Goal: Task Accomplishment & Management: Complete application form

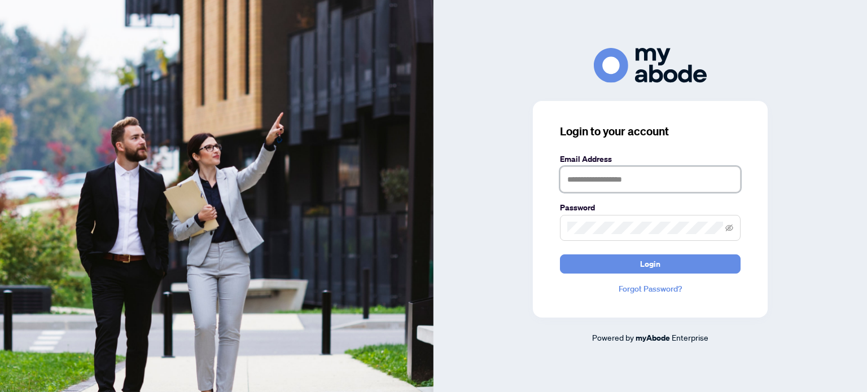
click at [614, 180] on input "text" at bounding box center [650, 180] width 181 height 26
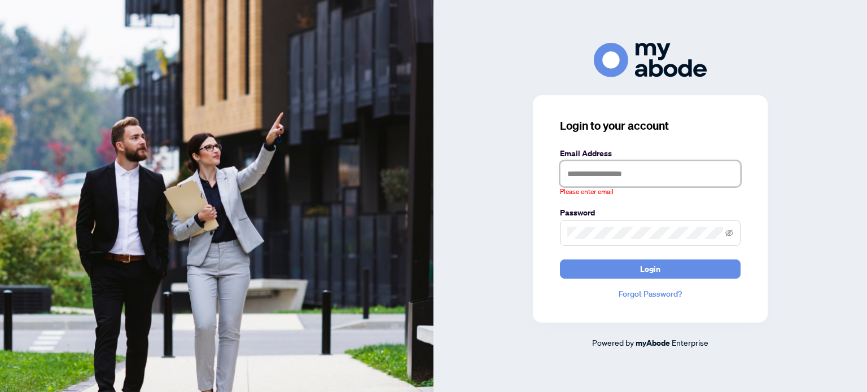
type input "**********"
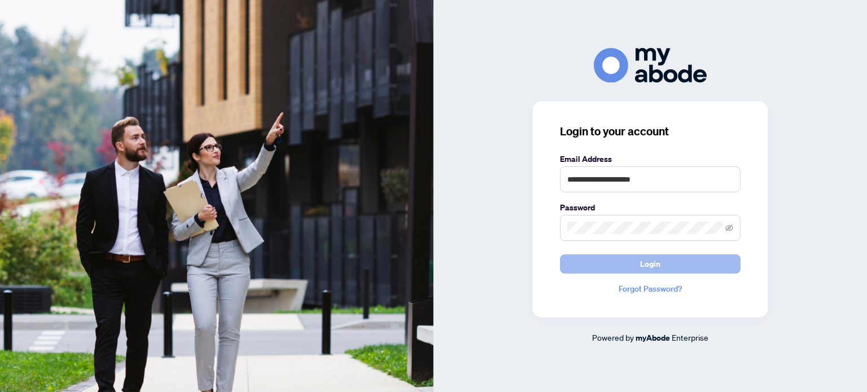
click at [612, 264] on button "Login" at bounding box center [650, 264] width 181 height 19
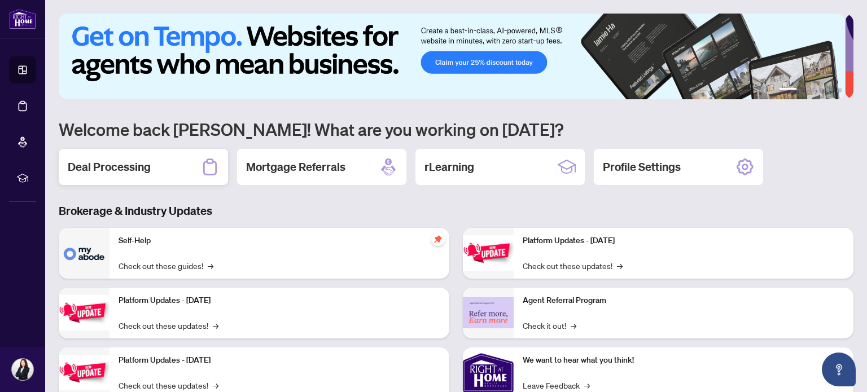
click at [99, 171] on h2 "Deal Processing" at bounding box center [109, 167] width 83 height 16
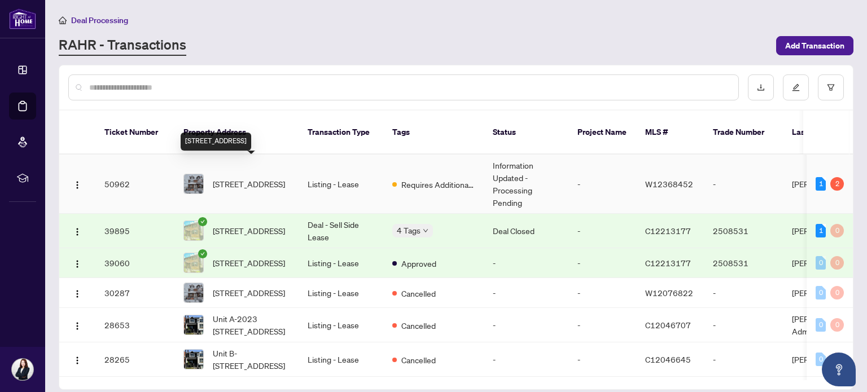
click at [272, 178] on span "[STREET_ADDRESS]" at bounding box center [249, 184] width 72 height 12
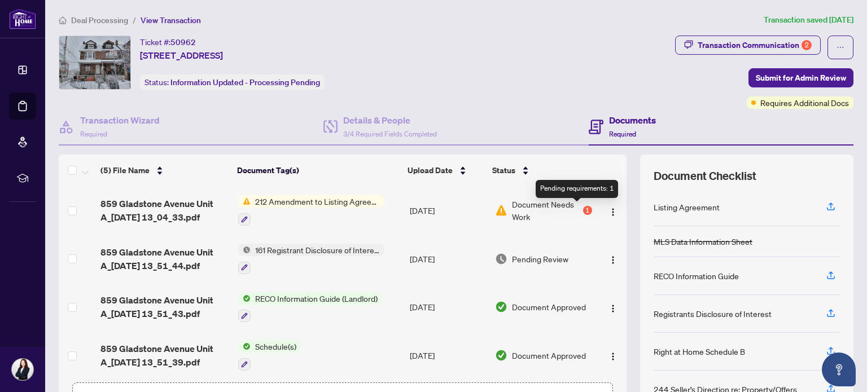
click at [583, 209] on div "1" at bounding box center [587, 210] width 9 height 9
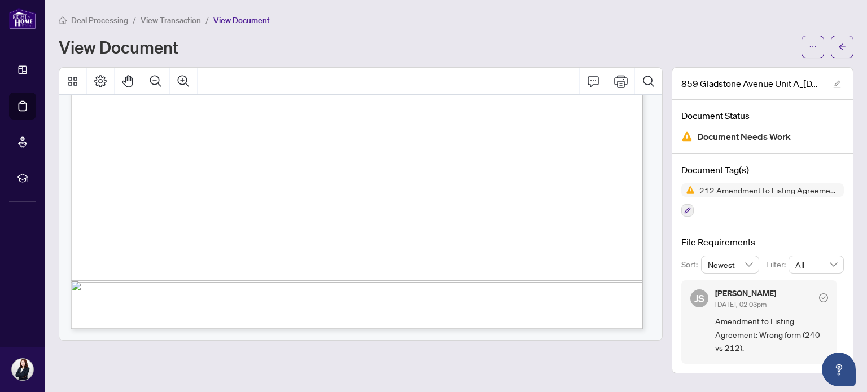
scroll to position [526, 0]
click at [843, 45] on icon "arrow-left" at bounding box center [842, 47] width 8 height 8
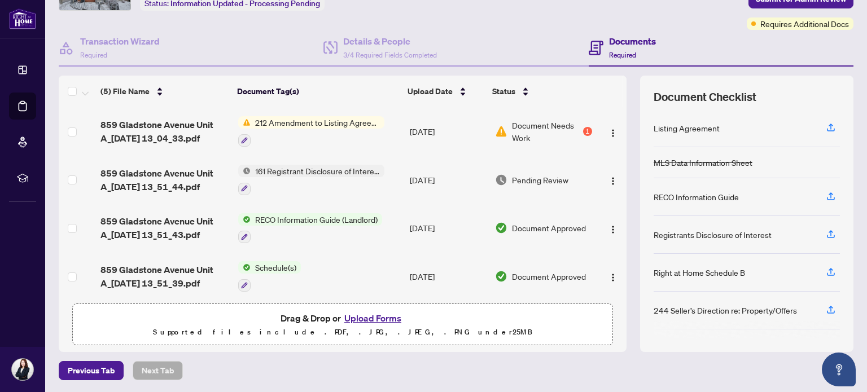
click at [374, 317] on button "Upload Forms" at bounding box center [373, 318] width 64 height 15
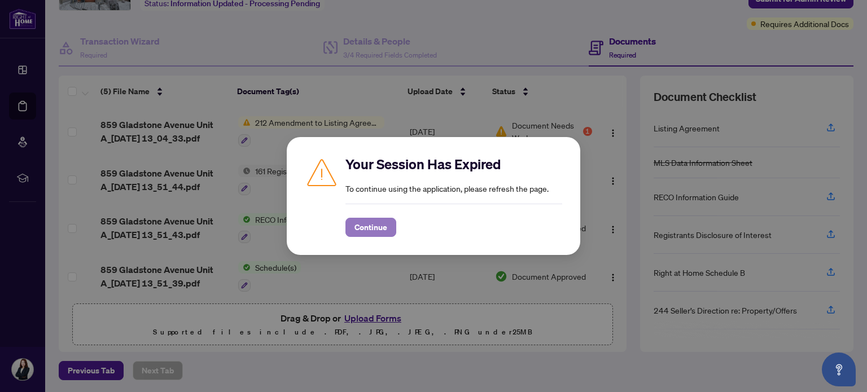
click at [382, 226] on span "Continue" at bounding box center [371, 228] width 33 height 18
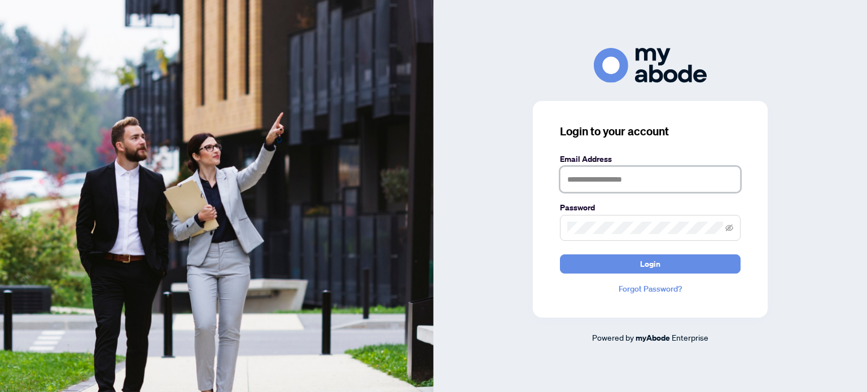
click at [671, 177] on input "text" at bounding box center [650, 180] width 181 height 26
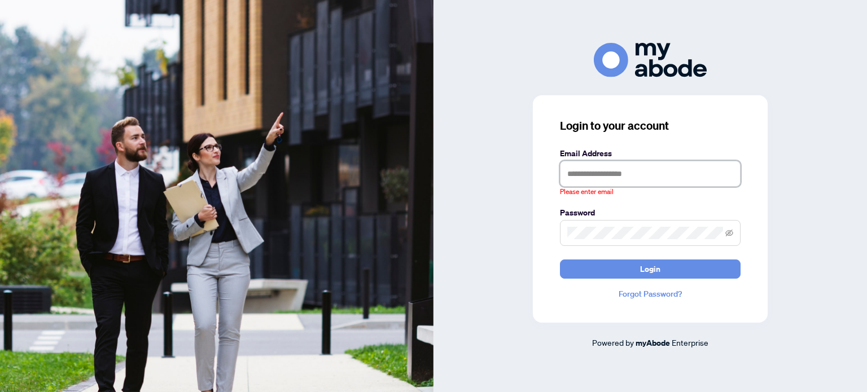
type input "**********"
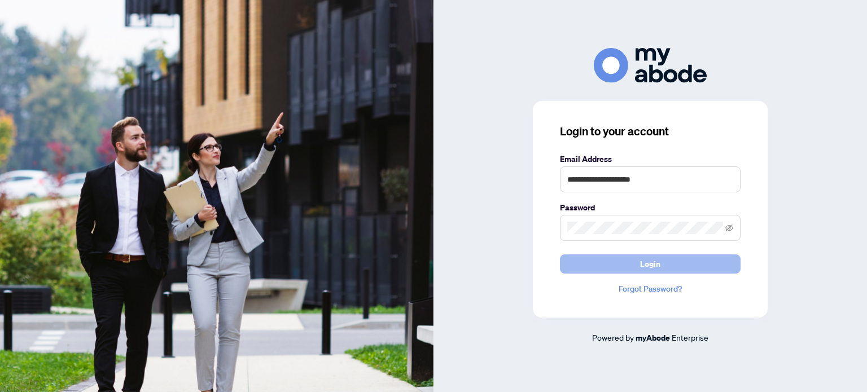
click at [680, 268] on button "Login" at bounding box center [650, 264] width 181 height 19
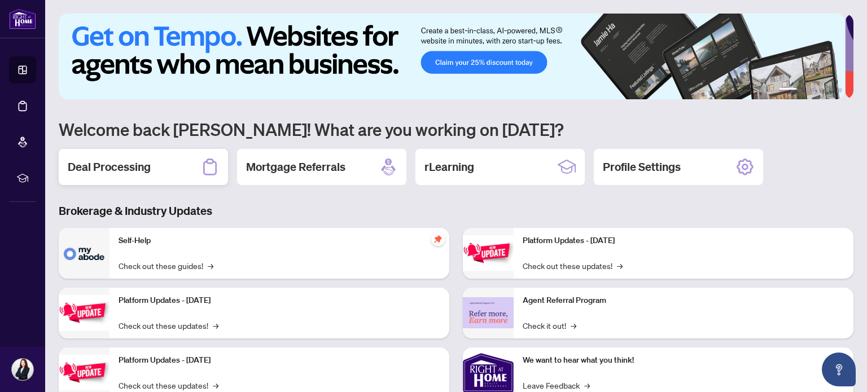
click at [110, 170] on h2 "Deal Processing" at bounding box center [109, 167] width 83 height 16
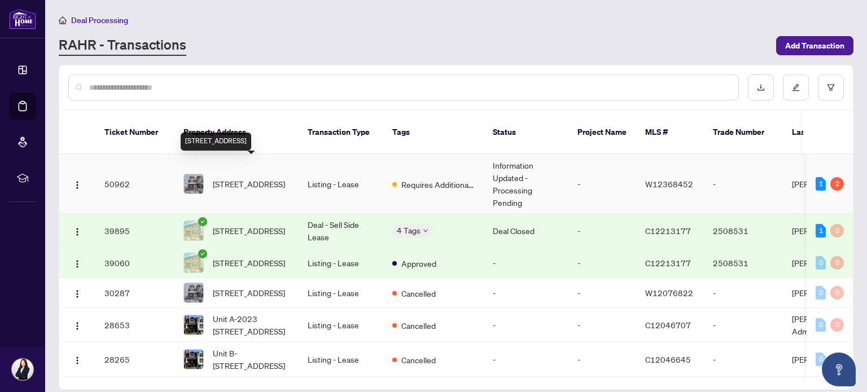
click at [237, 178] on span "[STREET_ADDRESS]" at bounding box center [249, 184] width 72 height 12
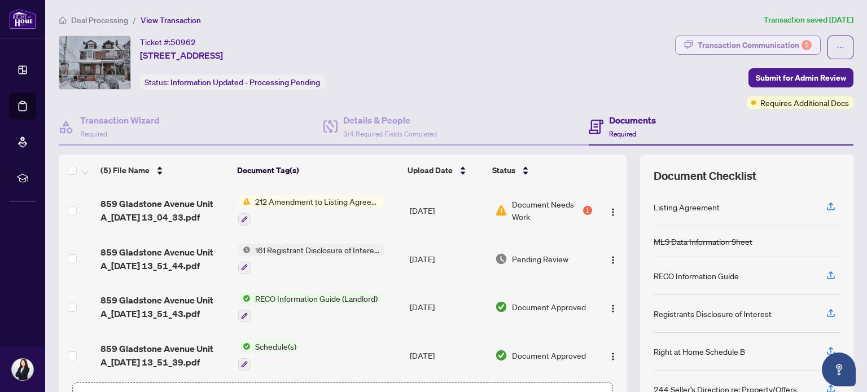
click at [735, 48] on div "Transaction Communication 2" at bounding box center [755, 45] width 114 height 18
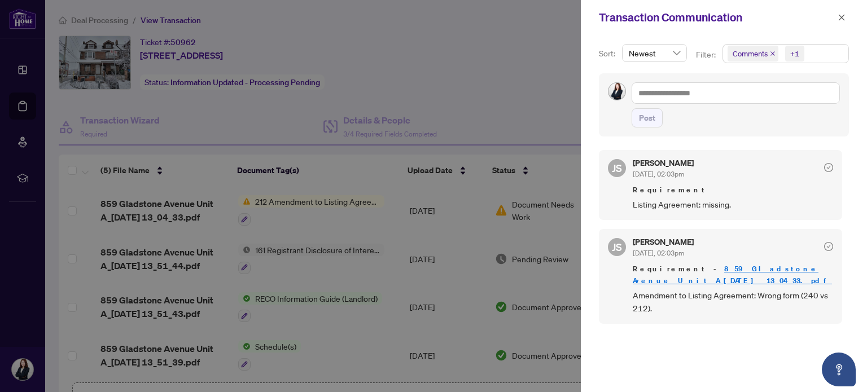
click at [556, 111] on div at bounding box center [433, 196] width 867 height 392
click at [836, 15] on button "button" at bounding box center [842, 18] width 15 height 14
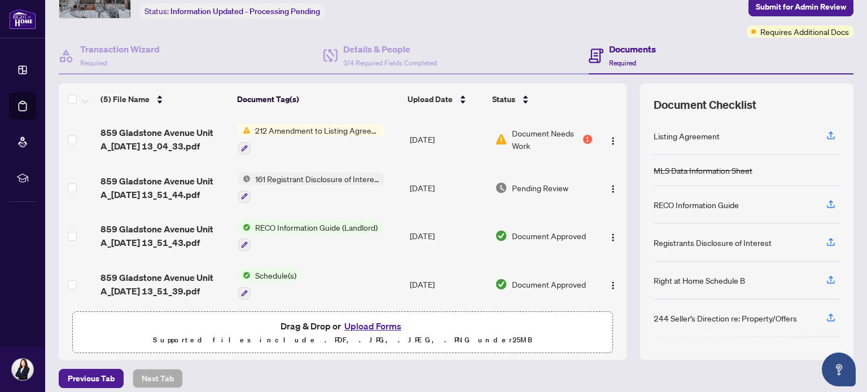
scroll to position [79, 0]
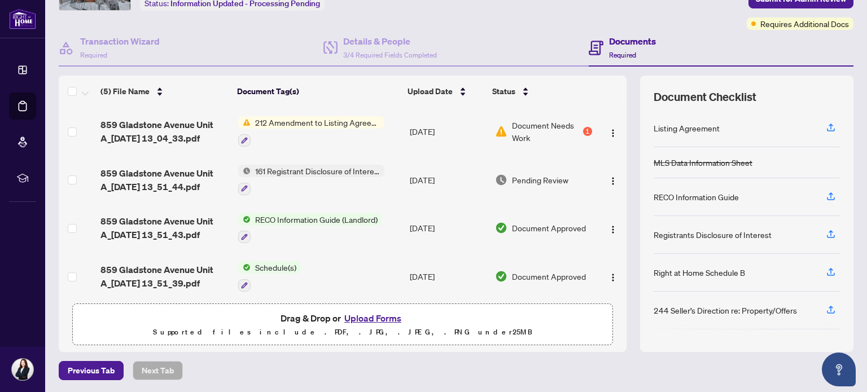
click at [388, 320] on button "Upload Forms" at bounding box center [373, 318] width 64 height 15
click at [375, 320] on button "Upload Forms" at bounding box center [373, 318] width 64 height 15
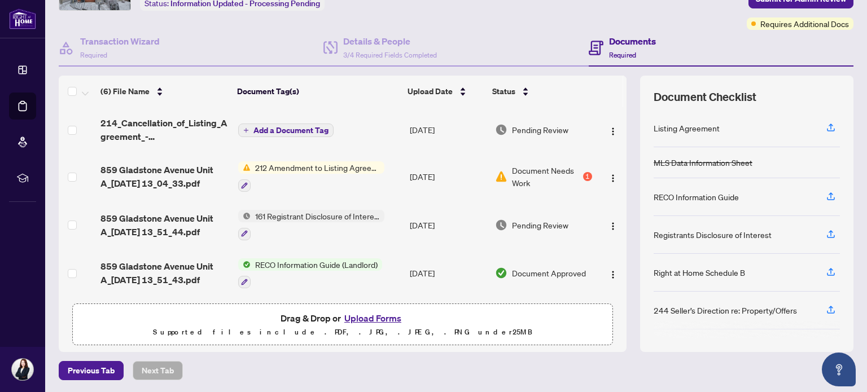
click at [309, 132] on span "Add a Document Tag" at bounding box center [291, 130] width 75 height 8
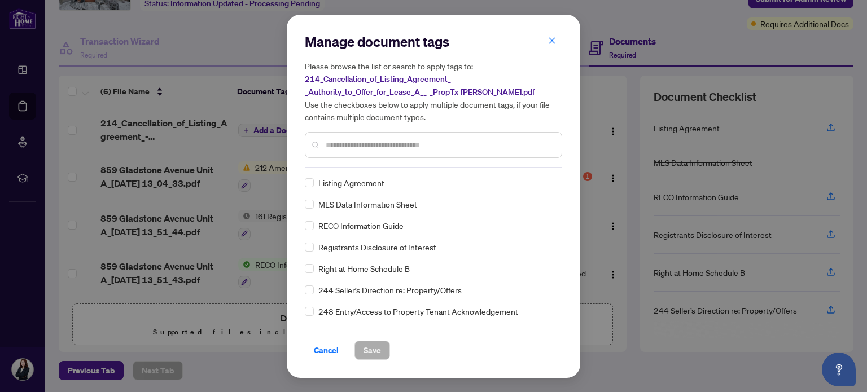
click at [379, 146] on input "text" at bounding box center [439, 145] width 227 height 12
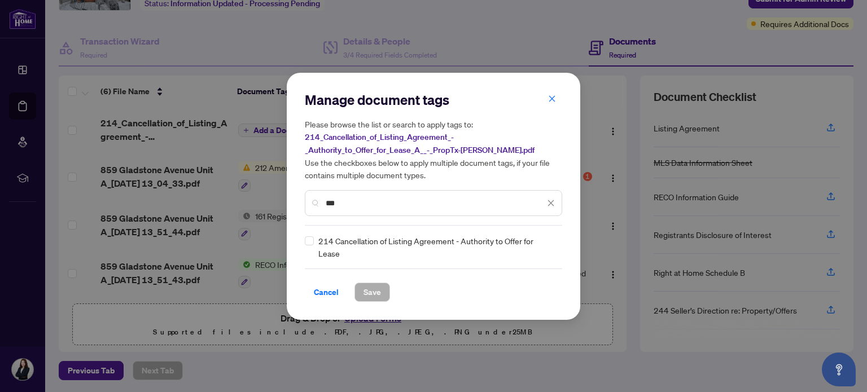
type input "***"
click at [364, 290] on span "Save" at bounding box center [373, 292] width 18 height 18
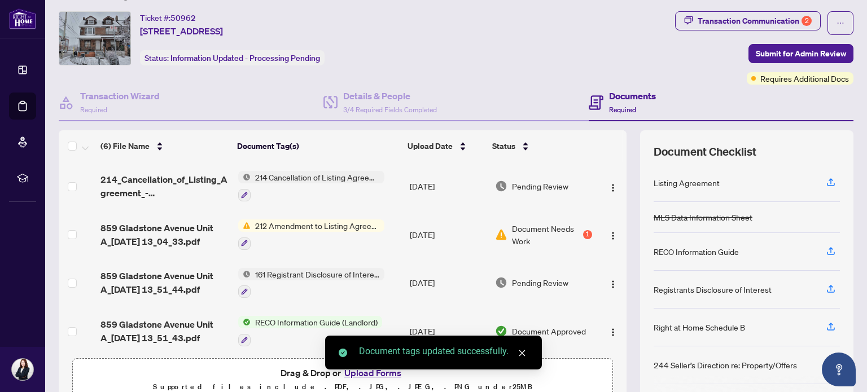
scroll to position [23, 0]
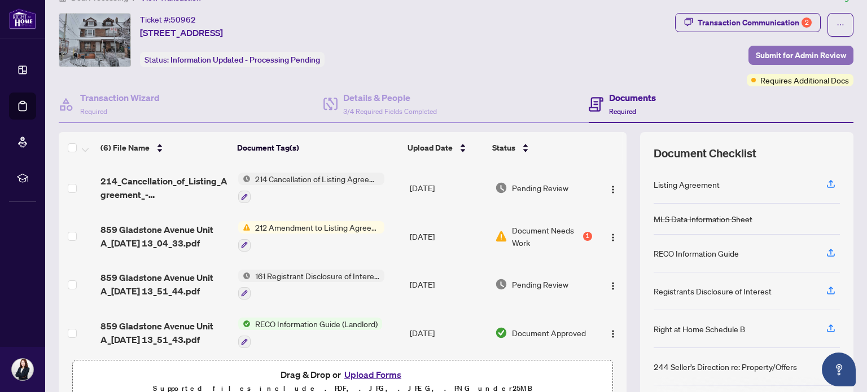
click at [782, 53] on span "Submit for Admin Review" at bounding box center [801, 55] width 90 height 18
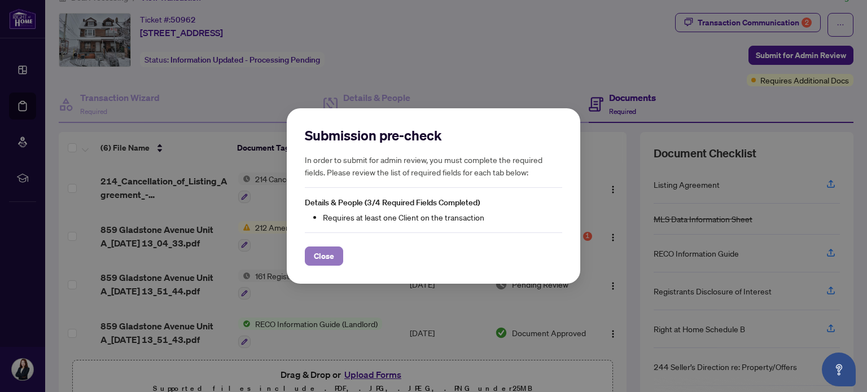
click at [328, 257] on span "Close" at bounding box center [324, 256] width 20 height 18
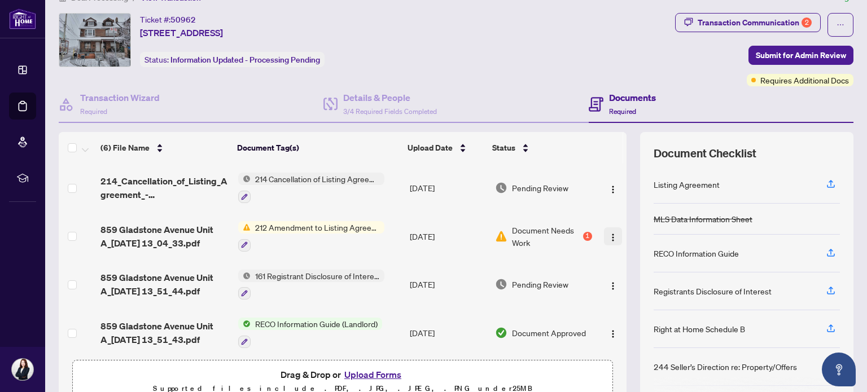
click at [609, 238] on img "button" at bounding box center [613, 237] width 9 height 9
click at [760, 47] on span "Submit for Admin Review" at bounding box center [801, 55] width 90 height 18
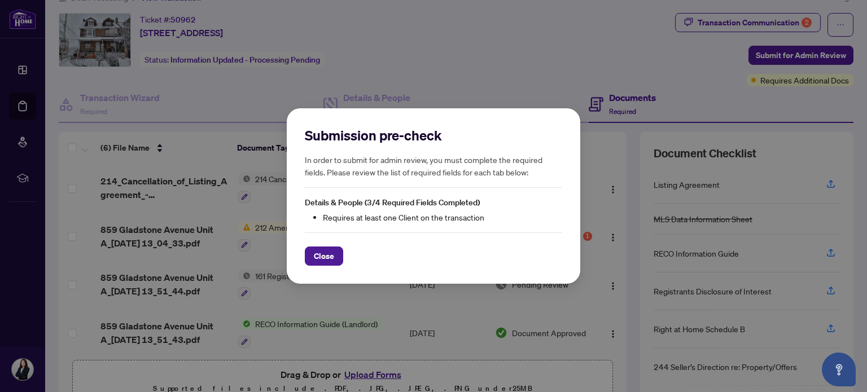
click at [300, 262] on div "Submission pre-check In order to submit for admin review, you must complete the…" at bounding box center [434, 196] width 294 height 176
click at [317, 257] on span "Close" at bounding box center [324, 256] width 20 height 18
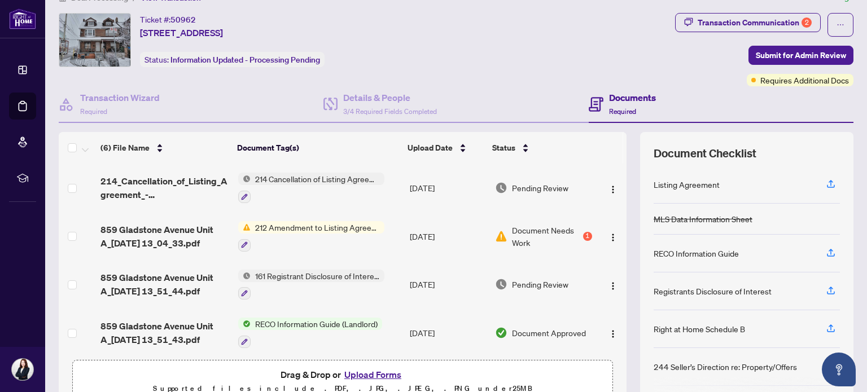
click at [512, 235] on span "Document Needs Work" at bounding box center [546, 236] width 69 height 25
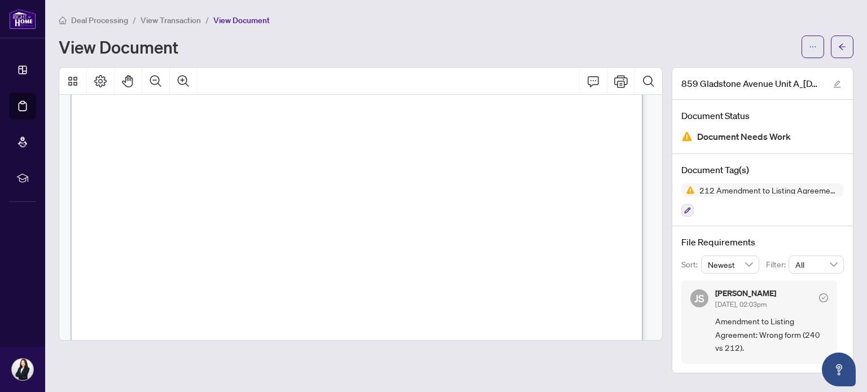
scroll to position [226, 0]
click at [838, 51] on button "button" at bounding box center [842, 47] width 23 height 23
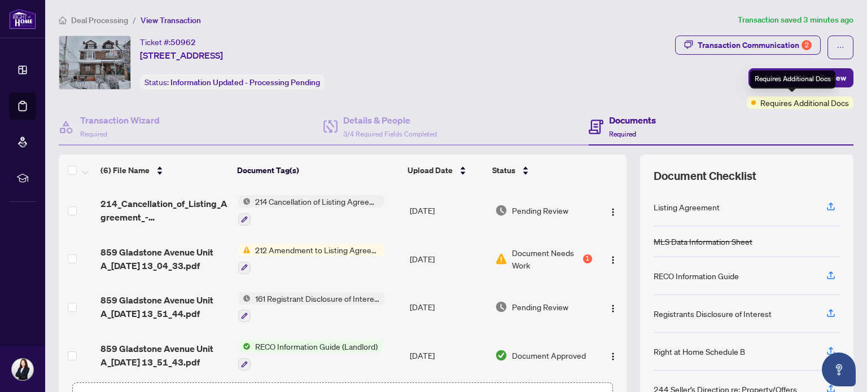
click at [823, 104] on span "Requires Additional Docs" at bounding box center [805, 103] width 89 height 12
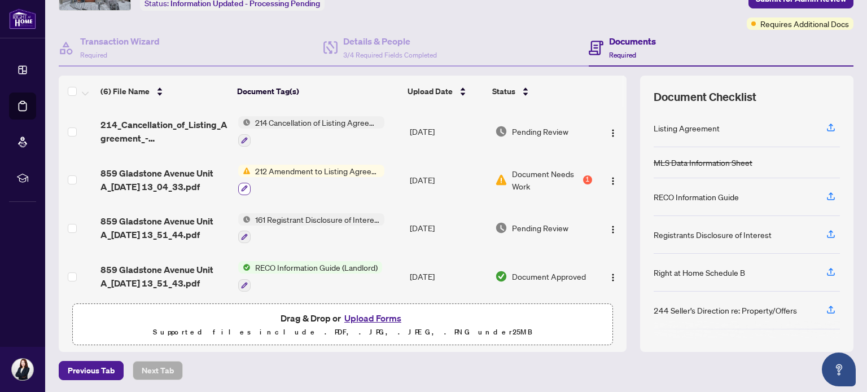
click at [243, 186] on icon "button" at bounding box center [245, 189] width 6 height 6
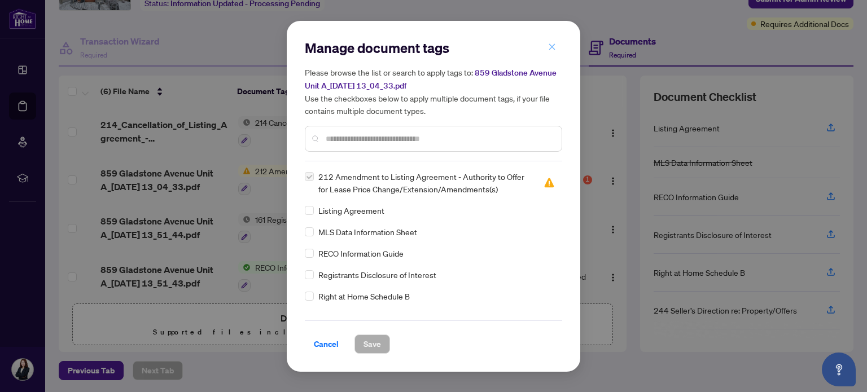
click at [558, 42] on button "button" at bounding box center [552, 47] width 23 height 19
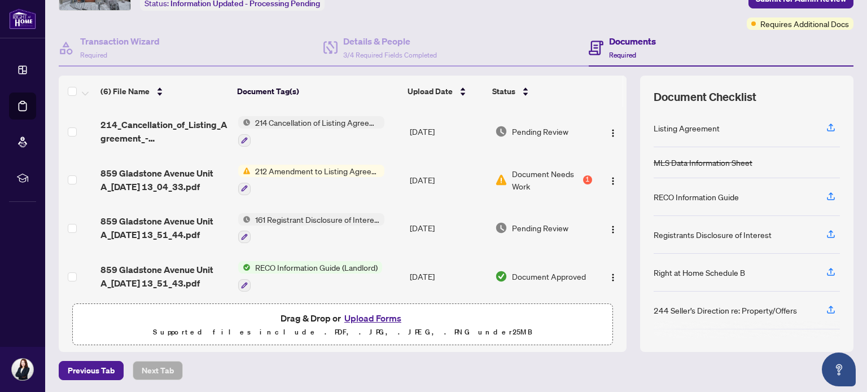
click at [535, 183] on span "Document Needs Work" at bounding box center [546, 180] width 69 height 25
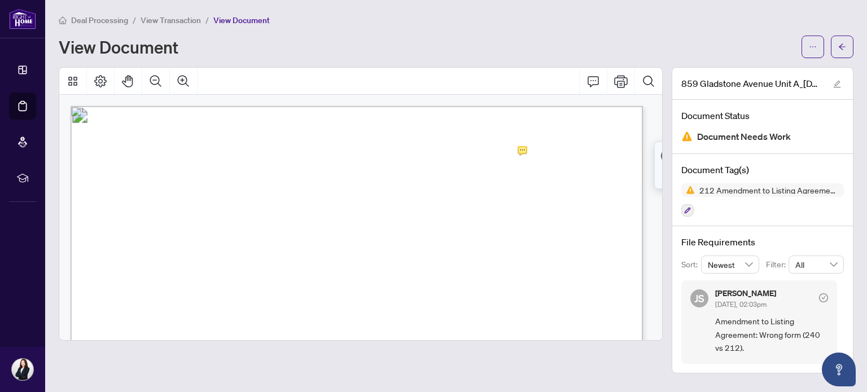
click at [251, 19] on span "View Document" at bounding box center [241, 20] width 56 height 10
click at [836, 82] on icon "edit" at bounding box center [837, 84] width 7 height 7
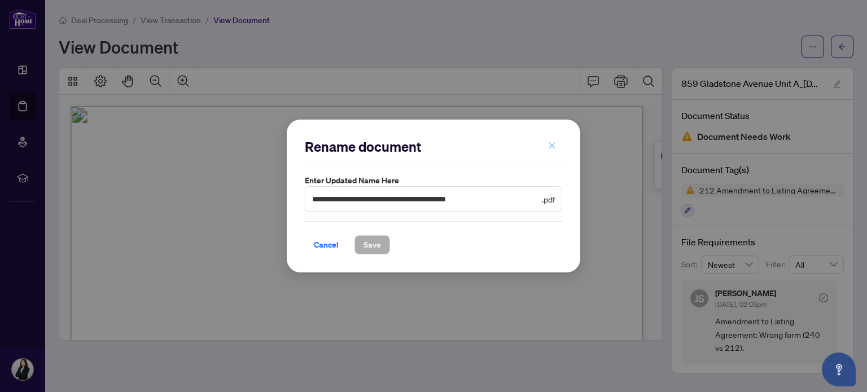
click at [560, 143] on button "button" at bounding box center [552, 146] width 23 height 19
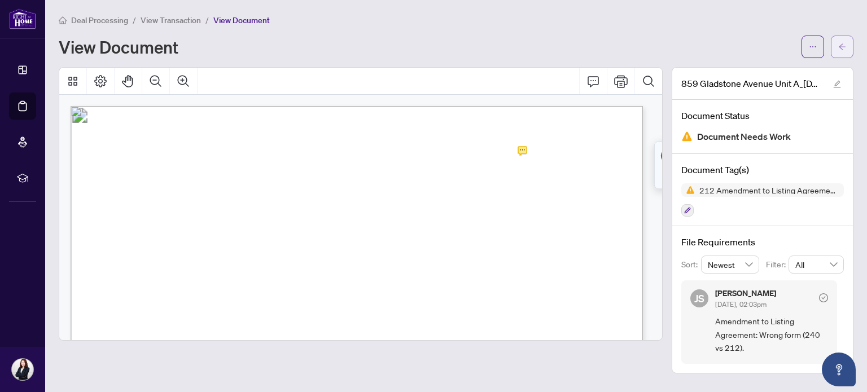
click at [838, 49] on icon "arrow-left" at bounding box center [842, 47] width 8 height 8
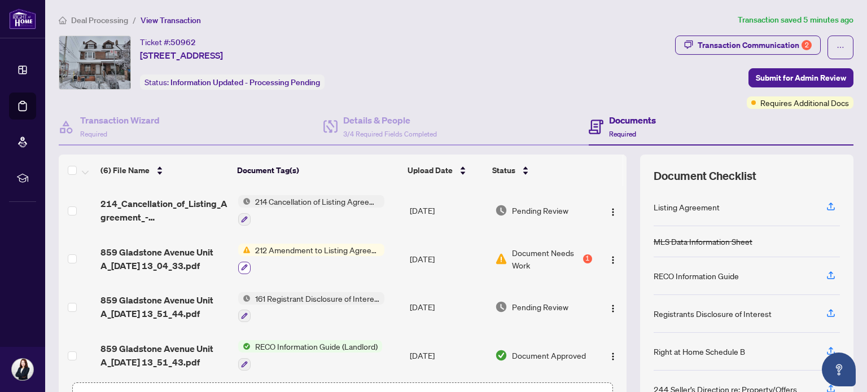
click at [242, 267] on icon "button" at bounding box center [244, 267] width 7 height 7
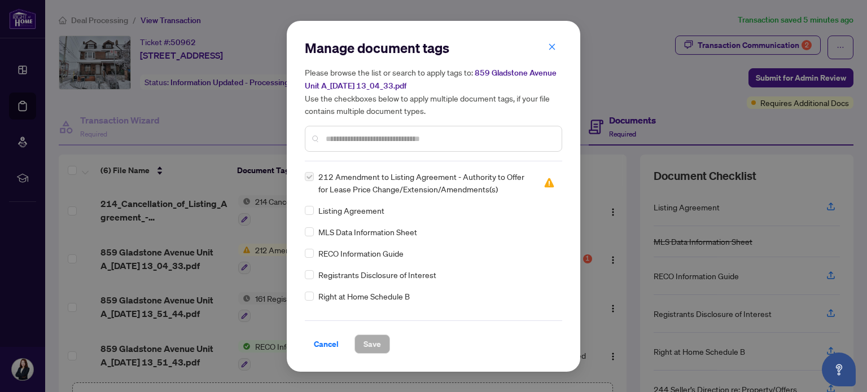
click at [307, 176] on label at bounding box center [309, 177] width 9 height 12
click at [350, 138] on input "text" at bounding box center [439, 139] width 227 height 12
click at [378, 177] on span "212 Amendment to Listing Agreement - Authority to Offer for Lease Price Change/…" at bounding box center [424, 183] width 212 height 25
click at [553, 47] on icon "close" at bounding box center [552, 47] width 8 height 8
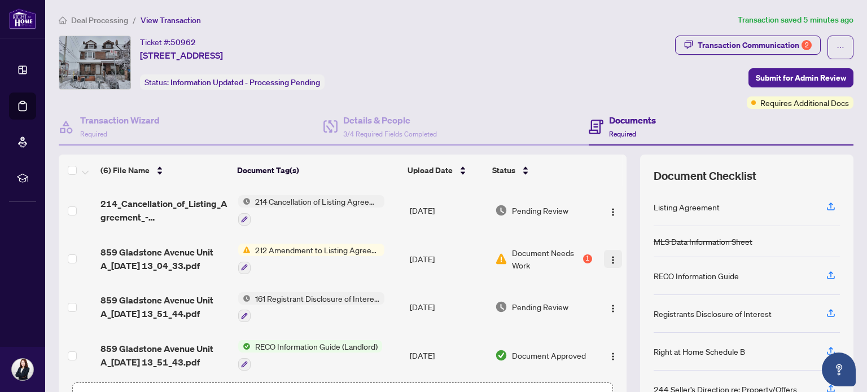
click at [609, 260] on img "button" at bounding box center [613, 260] width 9 height 9
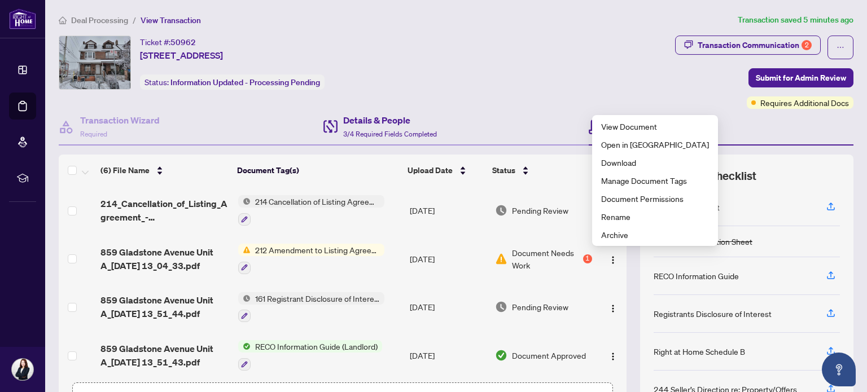
click at [501, 115] on div "Details & People 3/4 Required Fields Completed" at bounding box center [456, 127] width 265 height 37
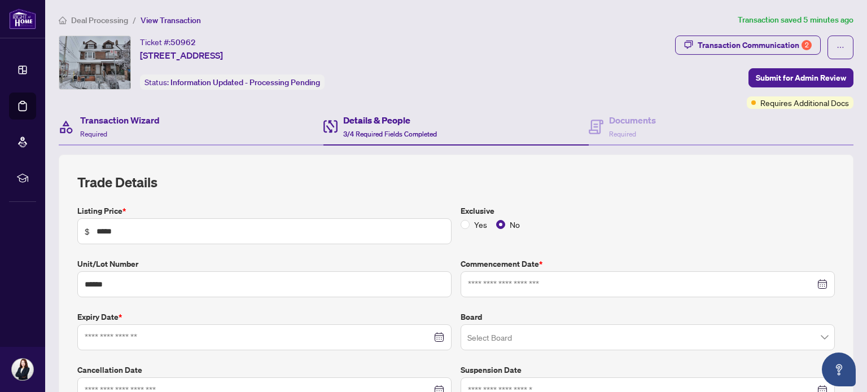
type input "**********"
click at [213, 120] on div "Transaction Wizard Required" at bounding box center [191, 127] width 265 height 37
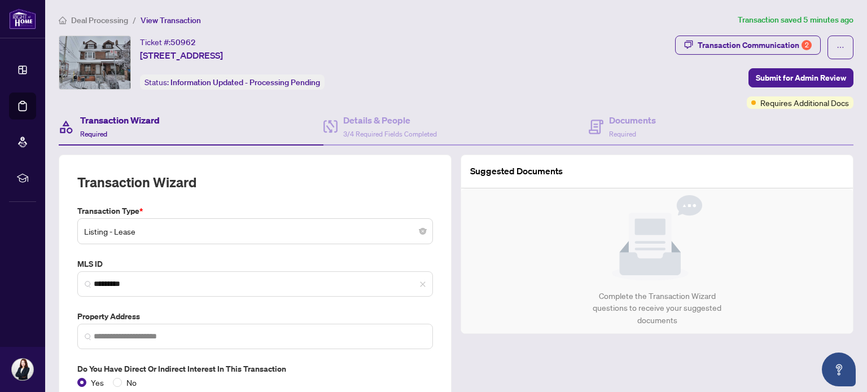
type input "**********"
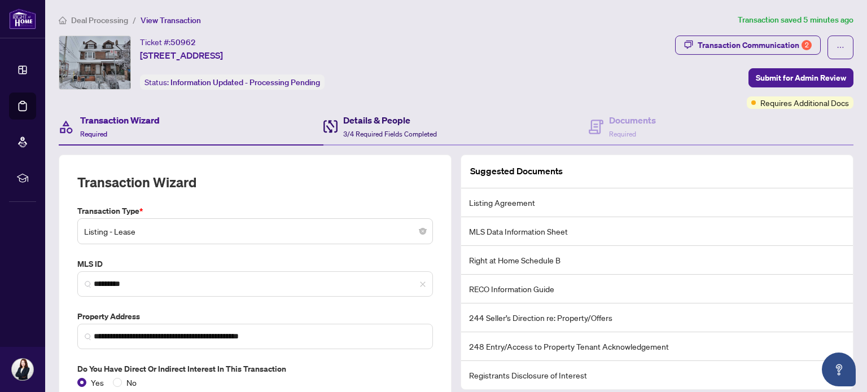
click at [400, 126] on div "Details & People 3/4 Required Fields Completed" at bounding box center [390, 126] width 94 height 27
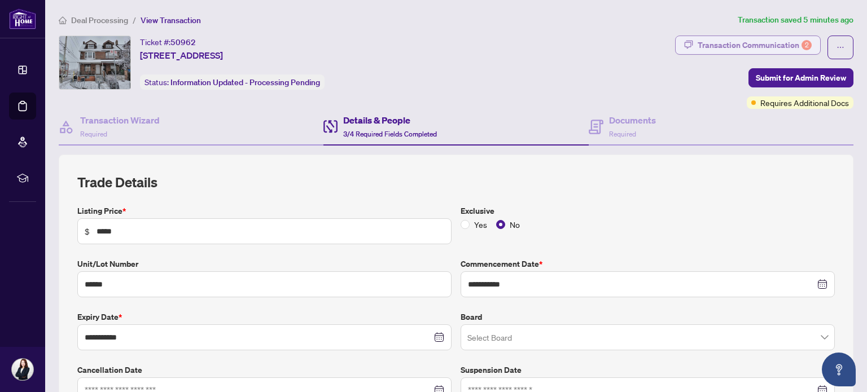
click at [757, 40] on div "Transaction Communication 2" at bounding box center [755, 45] width 114 height 18
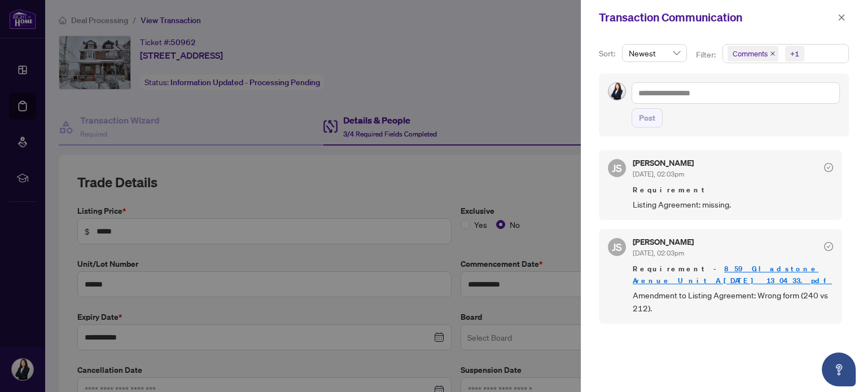
click at [501, 64] on div at bounding box center [433, 196] width 867 height 392
click at [851, 16] on div "Transaction Communication" at bounding box center [724, 17] width 286 height 35
drag, startPoint x: 843, startPoint y: 18, endPoint x: 789, endPoint y: 49, distance: 62.5
click at [842, 18] on icon "close" at bounding box center [842, 17] width 6 height 6
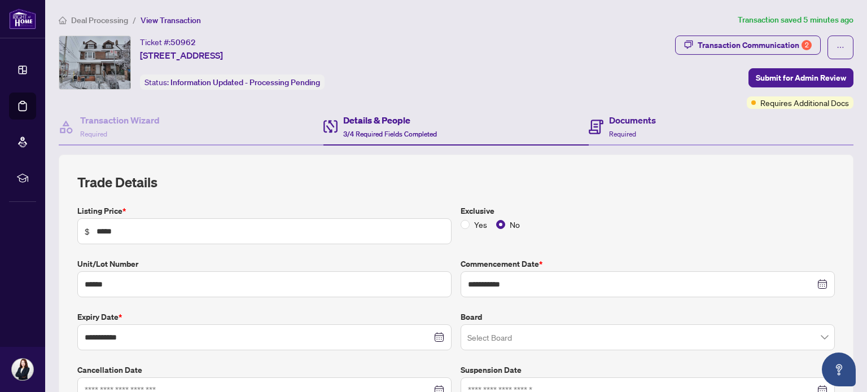
click at [673, 134] on div "Documents Required" at bounding box center [721, 127] width 265 height 37
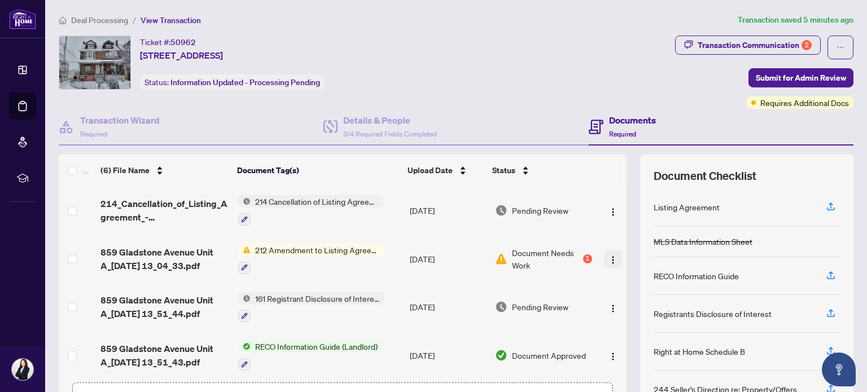
click at [609, 257] on img "button" at bounding box center [613, 260] width 9 height 9
click at [603, 48] on div "Ticket #: 50962 Unit A-859 Gladstone Ave, Toronto, Ontario M6H 3J7, Canada Stat…" at bounding box center [365, 63] width 612 height 54
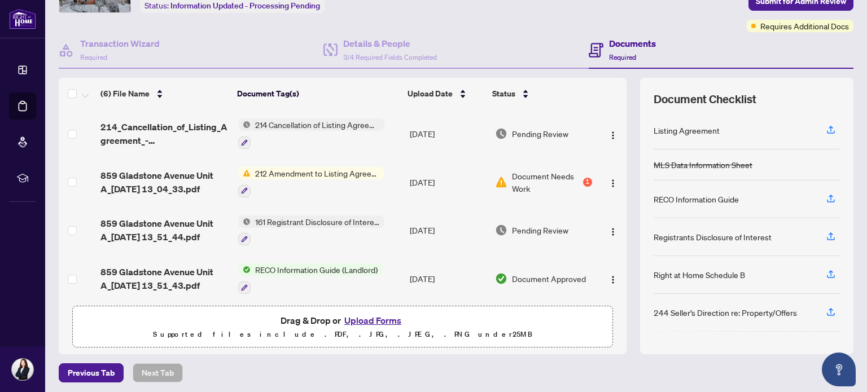
scroll to position [79, 0]
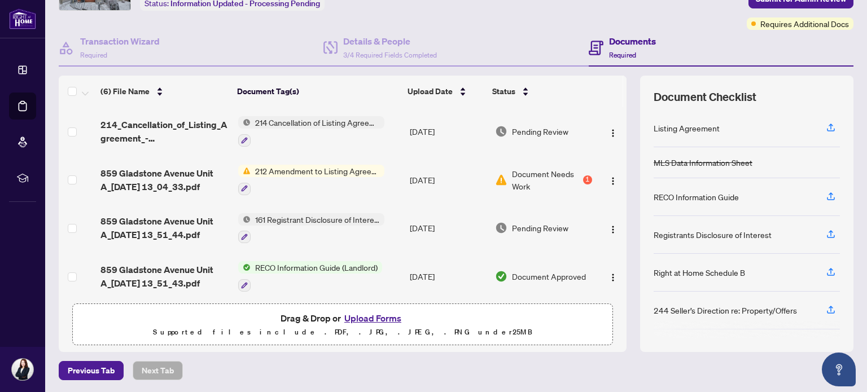
click at [331, 326] on p "Supported files include .PDF, .JPG, .JPEG, .PNG under 25 MB" at bounding box center [343, 333] width 526 height 14
click at [360, 318] on button "Upload Forms" at bounding box center [373, 318] width 64 height 15
click at [390, 321] on button "Upload Forms" at bounding box center [373, 318] width 64 height 15
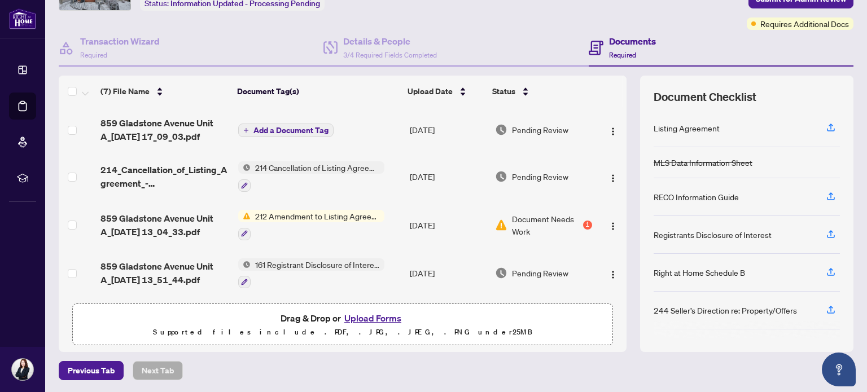
click at [298, 133] on button "Add a Document Tag" at bounding box center [285, 131] width 95 height 14
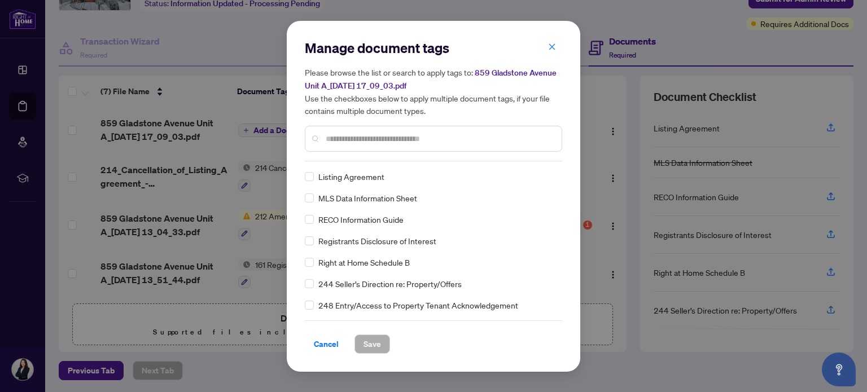
click at [369, 159] on div "Manage document tags Please browse the list or search to apply tags to: 859 Gla…" at bounding box center [433, 100] width 257 height 123
click at [369, 141] on input "text" at bounding box center [439, 139] width 227 height 12
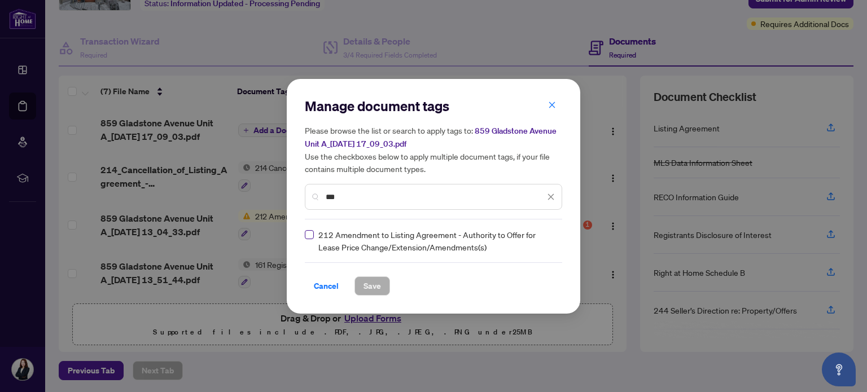
type input "***"
click at [369, 291] on span "Save" at bounding box center [373, 286] width 18 height 18
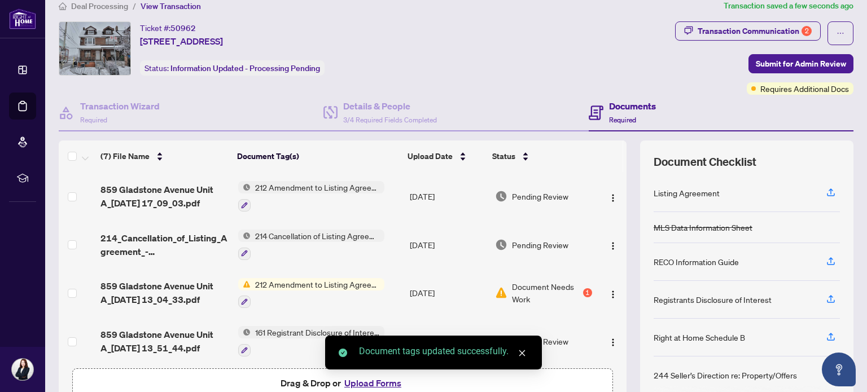
scroll to position [0, 0]
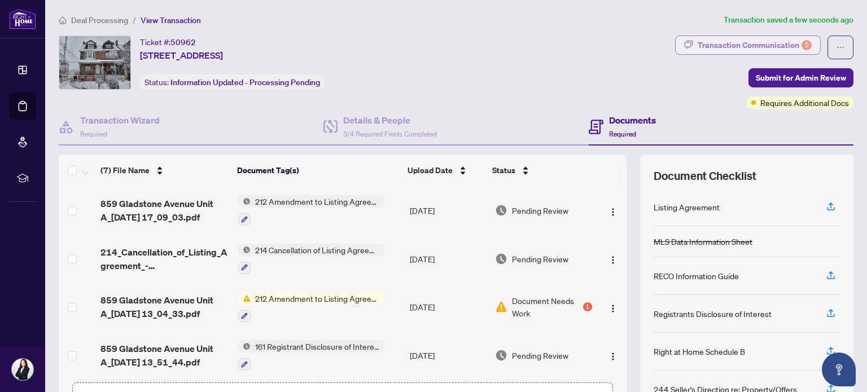
click at [749, 40] on div "Transaction Communication 2" at bounding box center [755, 45] width 114 height 18
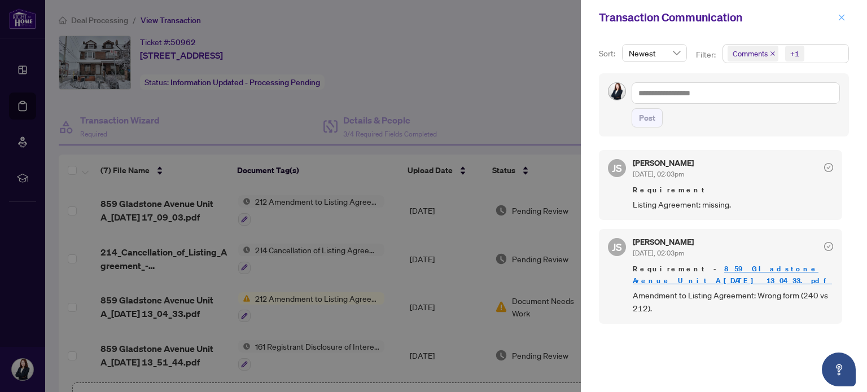
click at [840, 20] on icon "close" at bounding box center [842, 18] width 8 height 8
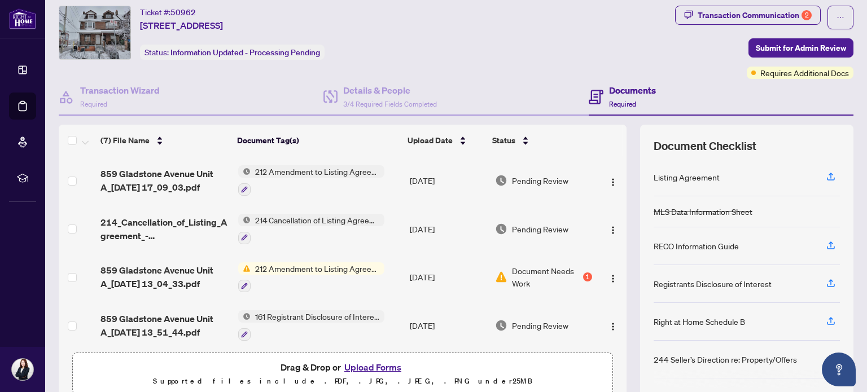
scroll to position [56, 0]
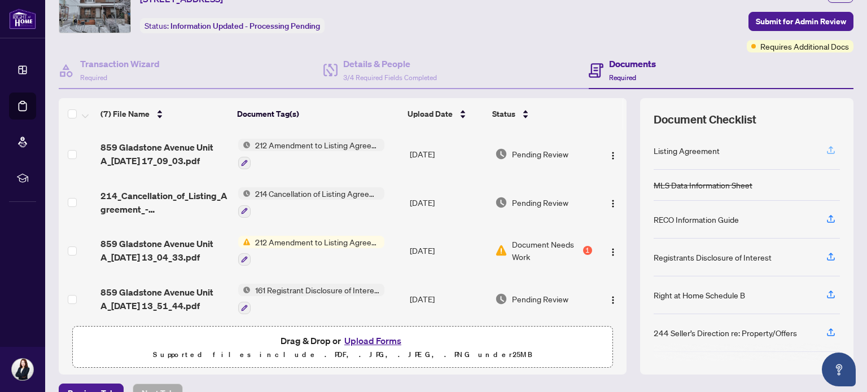
click at [826, 145] on icon "button" at bounding box center [831, 150] width 10 height 10
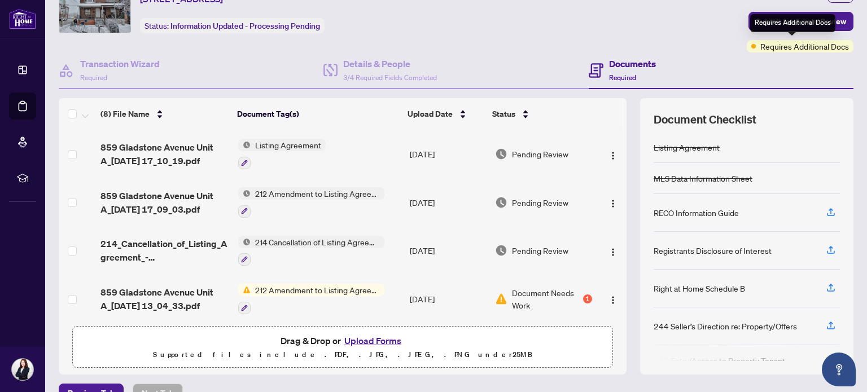
click at [776, 26] on div "Requires Additional Docs" at bounding box center [792, 23] width 85 height 18
click at [768, 15] on span "Submit for Admin Review" at bounding box center [801, 21] width 90 height 18
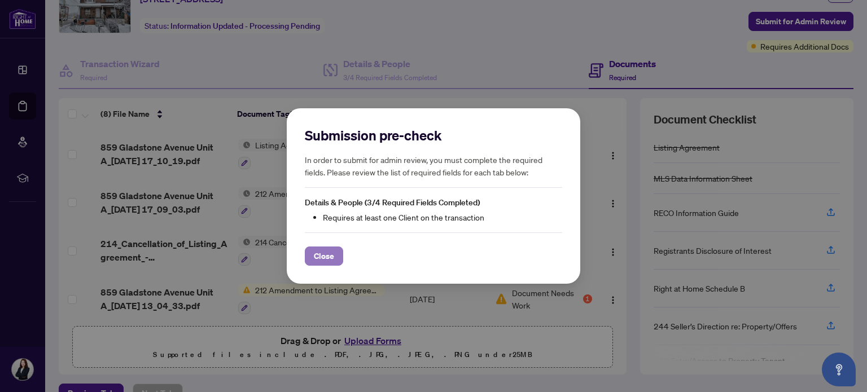
click at [330, 256] on span "Close" at bounding box center [324, 256] width 20 height 18
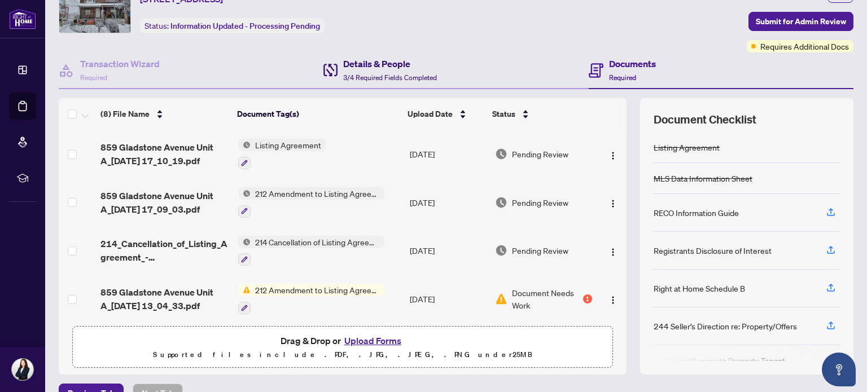
click at [403, 76] on span "3/4 Required Fields Completed" at bounding box center [390, 77] width 94 height 8
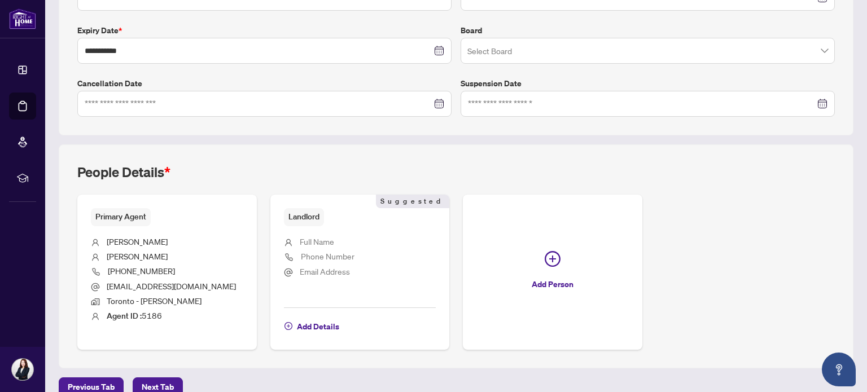
scroll to position [302, 0]
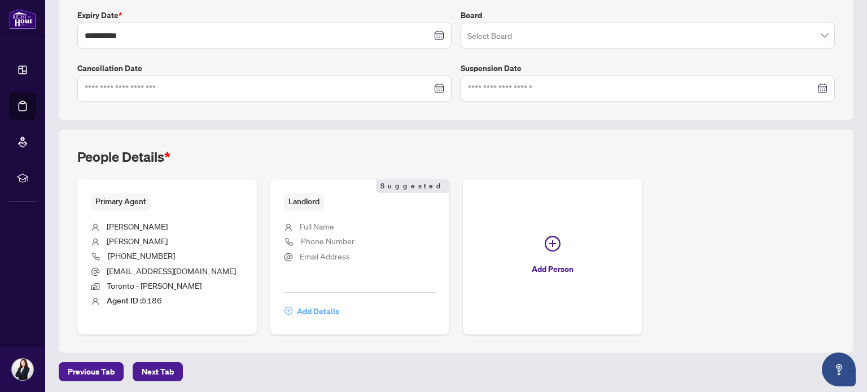
click at [320, 308] on span "Add Details" at bounding box center [318, 312] width 42 height 18
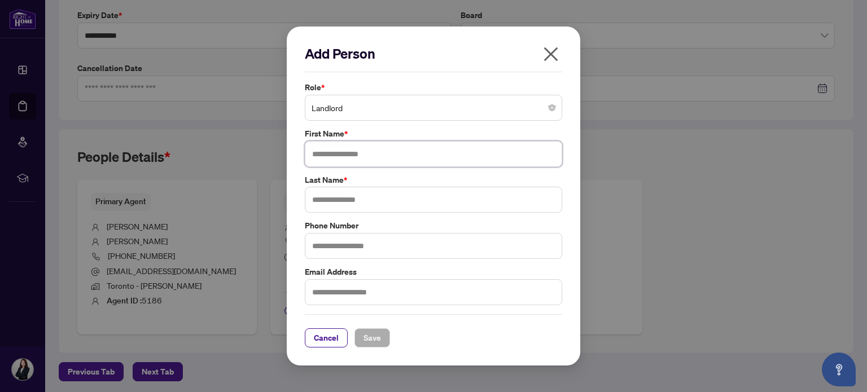
click at [387, 158] on input "text" at bounding box center [433, 154] width 257 height 26
type input "******"
type input "*******"
click at [364, 334] on span "Save" at bounding box center [373, 338] width 18 height 18
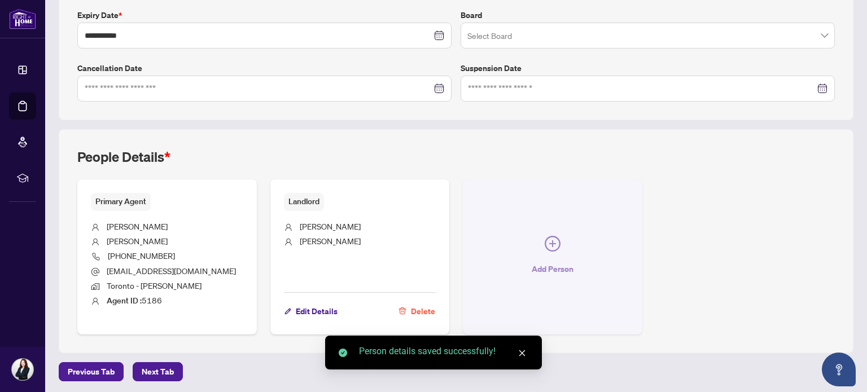
click at [557, 255] on button "Add Person" at bounding box center [553, 257] width 180 height 155
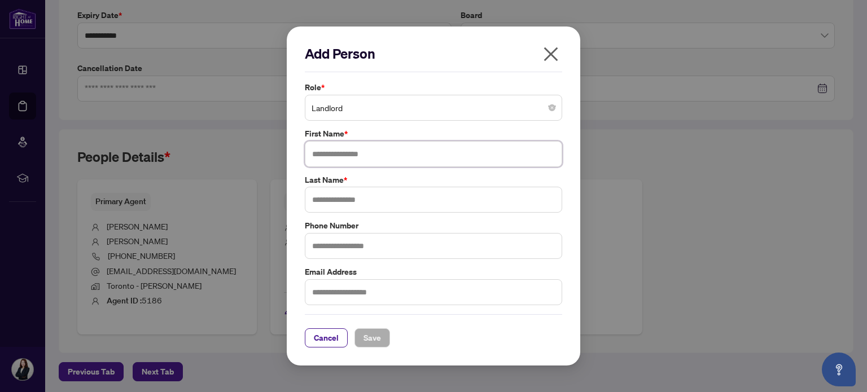
click at [409, 151] on input "text" at bounding box center [433, 154] width 257 height 26
type input "*******"
click at [398, 197] on input "text" at bounding box center [433, 200] width 257 height 26
type input "***"
click at [368, 339] on span "Save" at bounding box center [373, 338] width 18 height 18
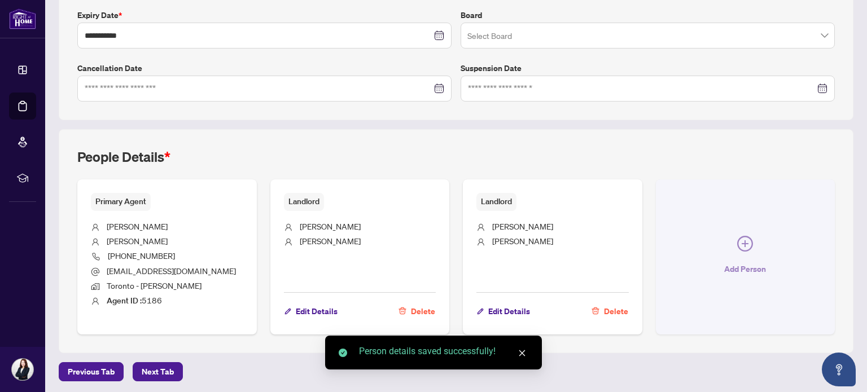
scroll to position [0, 0]
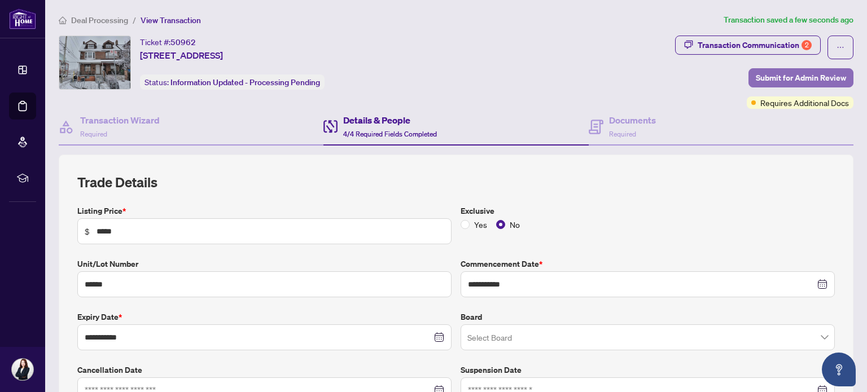
click at [791, 75] on span "Submit for Admin Review" at bounding box center [801, 78] width 90 height 18
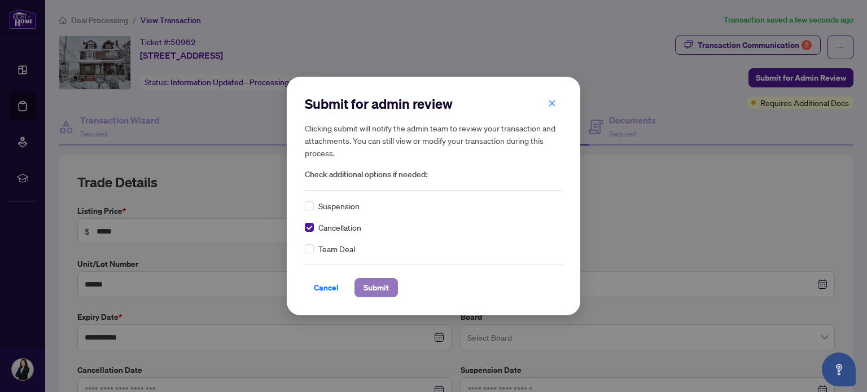
click at [379, 283] on span "Submit" at bounding box center [376, 288] width 25 height 18
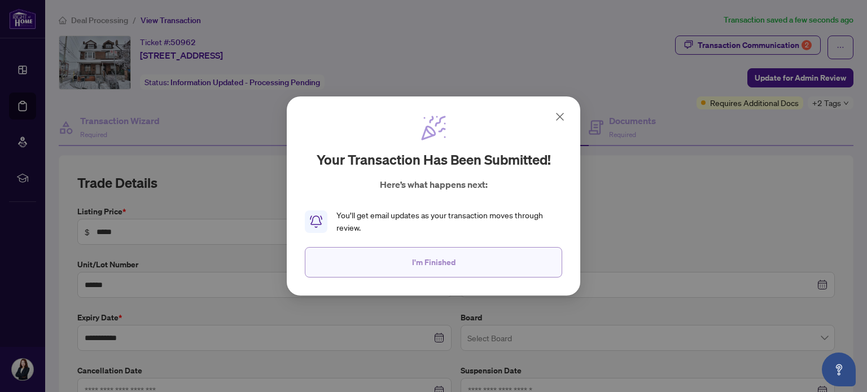
click at [492, 265] on button "I'm Finished" at bounding box center [433, 262] width 257 height 30
